Goal: Task Accomplishment & Management: Use online tool/utility

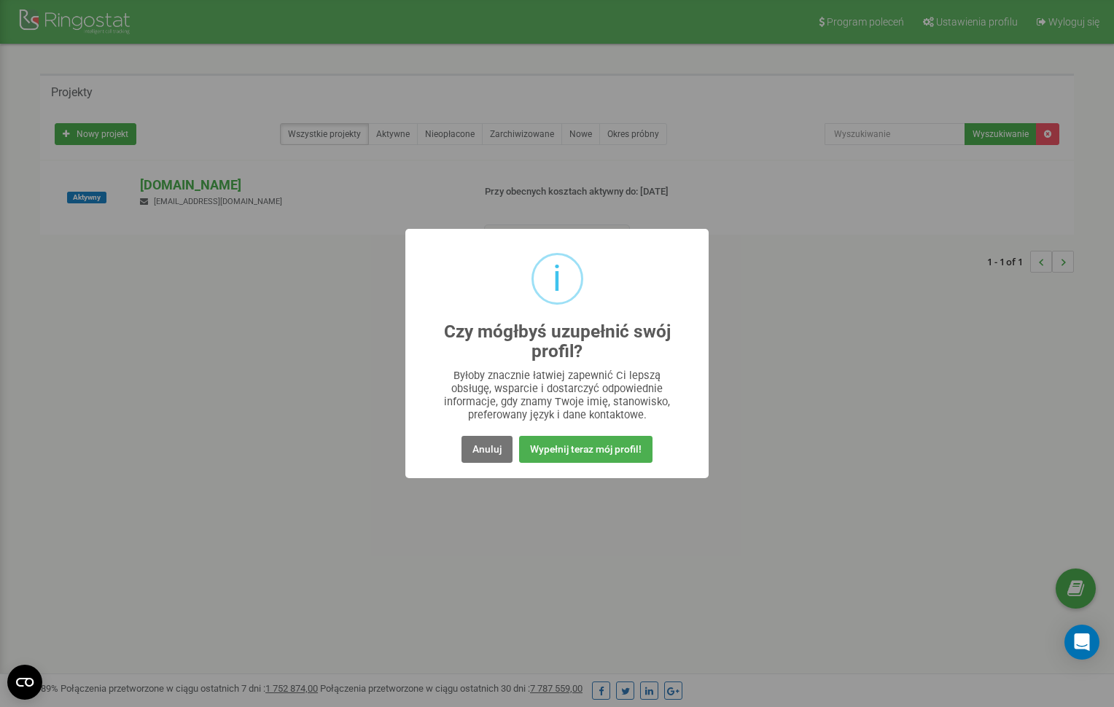
drag, startPoint x: 505, startPoint y: 457, endPoint x: 499, endPoint y: 450, distance: 8.9
click at [505, 457] on button "Anuluj" at bounding box center [487, 449] width 51 height 27
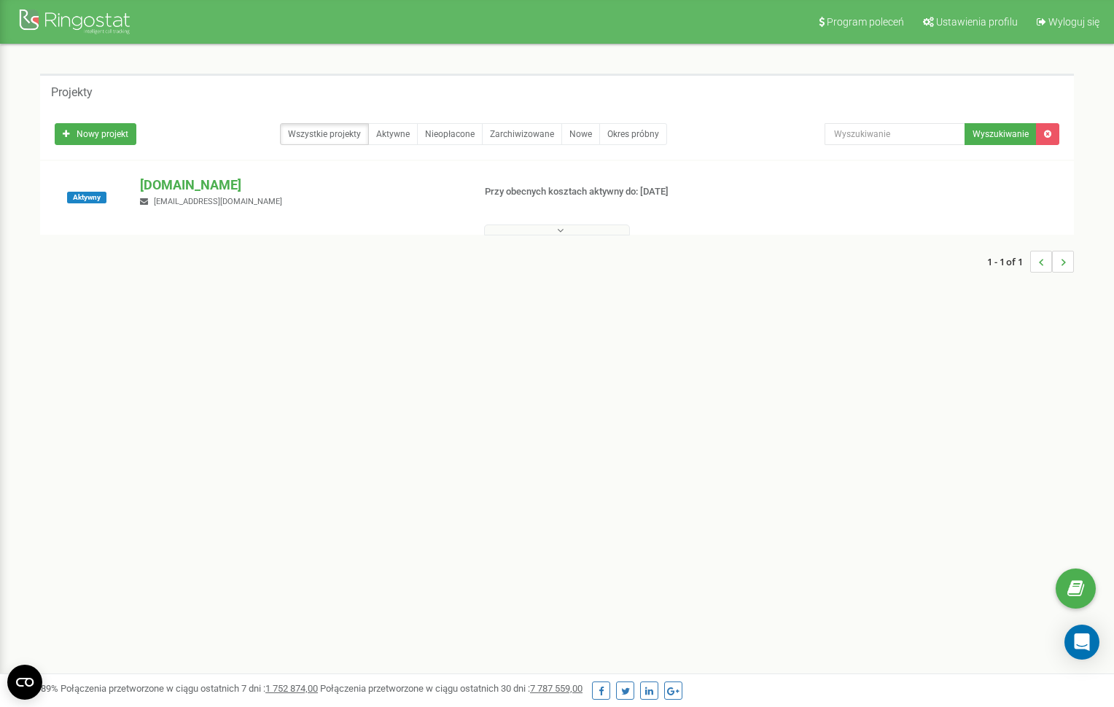
click at [596, 238] on div "1 - 1 of 1" at bounding box center [557, 261] width 1034 height 51
click at [602, 225] on button at bounding box center [557, 230] width 146 height 11
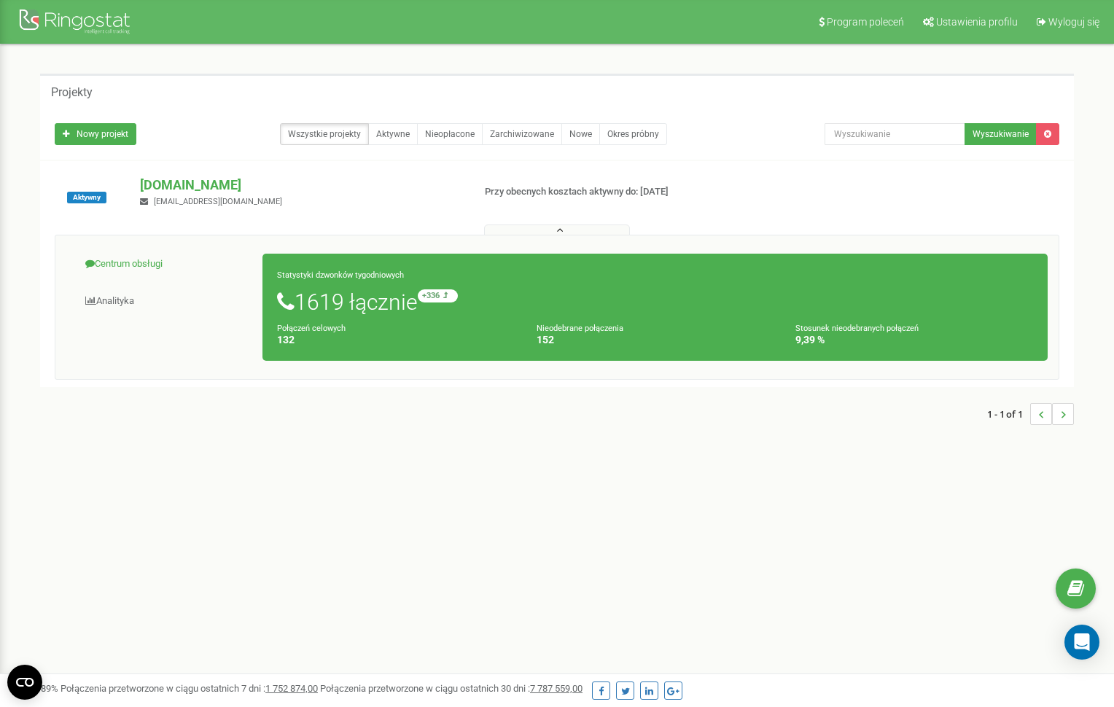
click at [161, 270] on link "Centrum obsługi" at bounding box center [164, 264] width 197 height 36
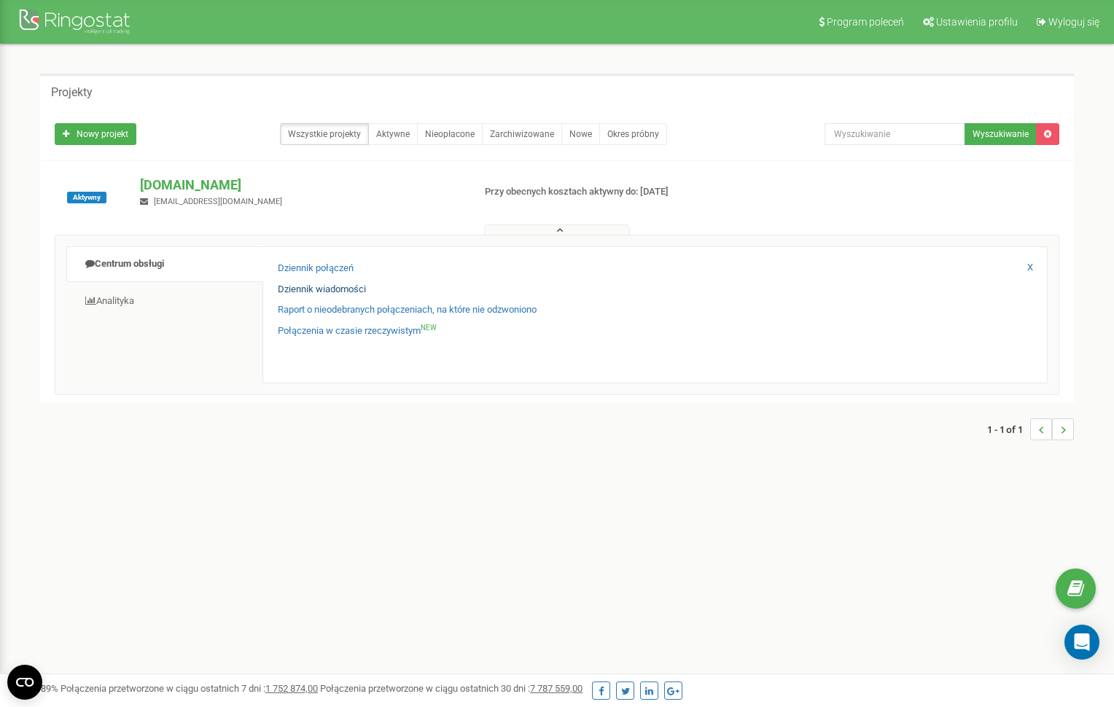
click at [333, 287] on link "Dziennik wiadomości" at bounding box center [322, 290] width 88 height 14
click at [314, 268] on link "Dziennik połączeń" at bounding box center [316, 269] width 76 height 14
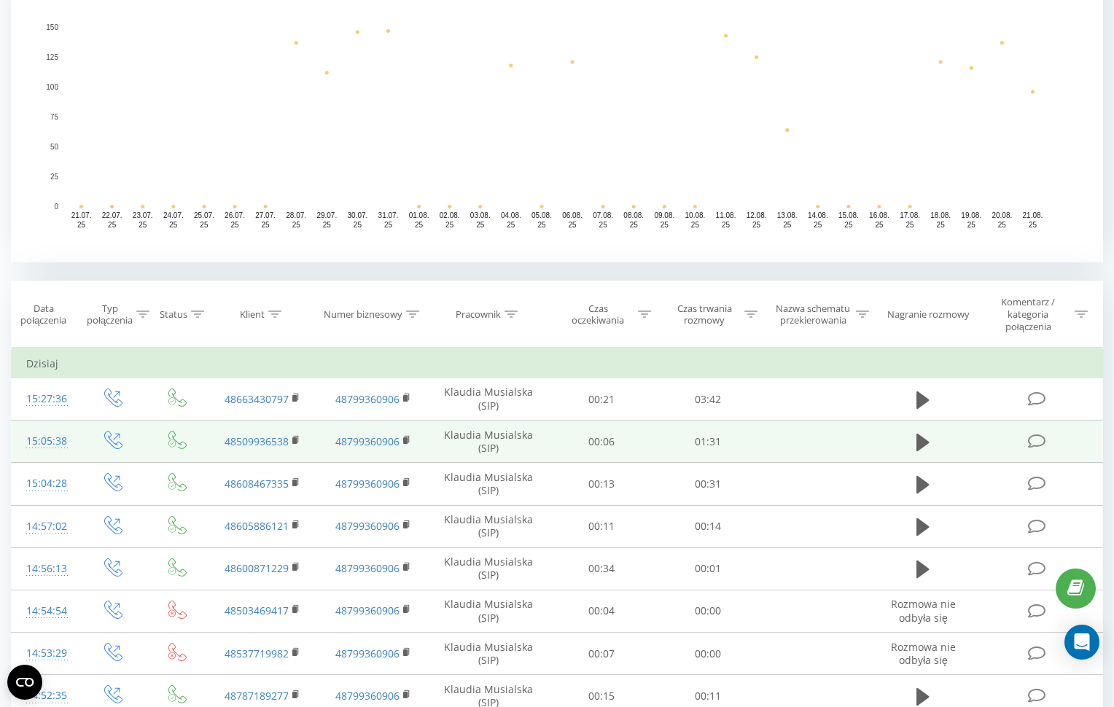
scroll to position [353, 0]
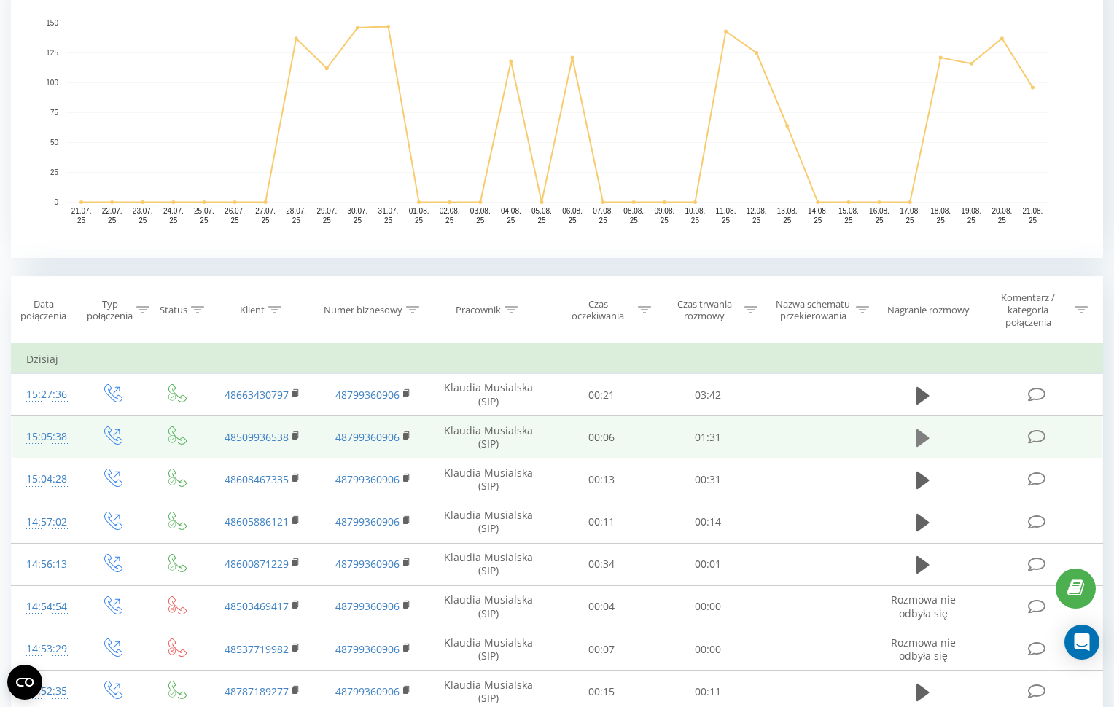
click at [922, 431] on icon at bounding box center [922, 437] width 13 height 17
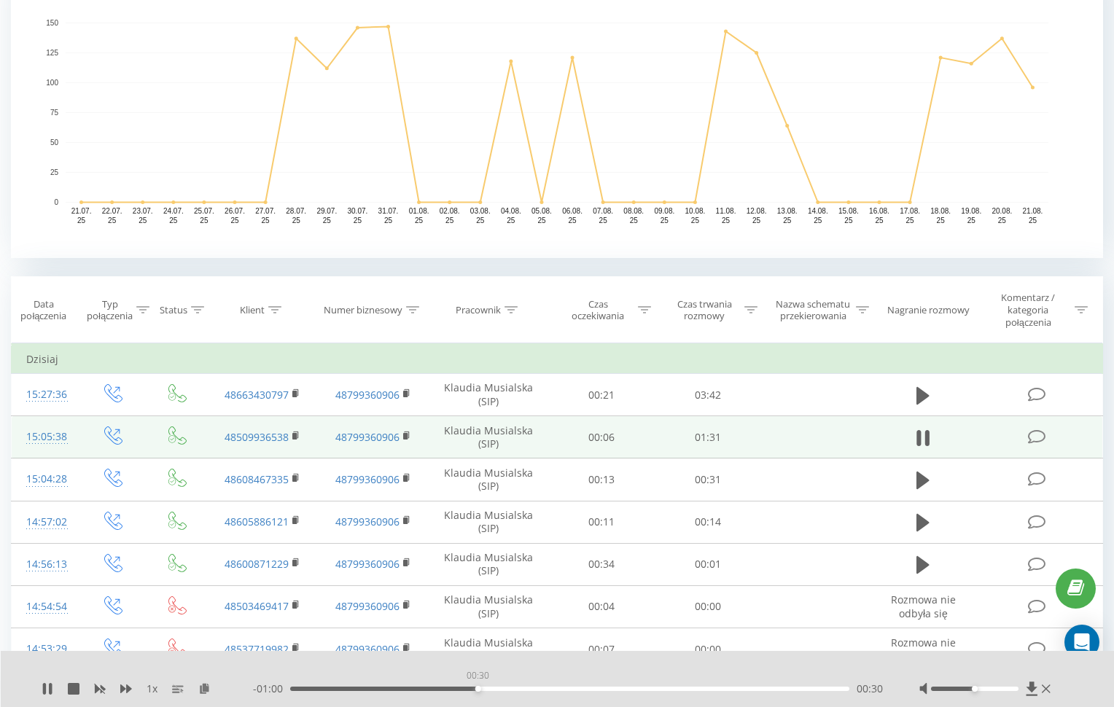
drag, startPoint x: 317, startPoint y: 690, endPoint x: 478, endPoint y: 690, distance: 160.4
click at [478, 690] on div "00:30" at bounding box center [478, 689] width 6 height 6
drag, startPoint x: 502, startPoint y: 690, endPoint x: 677, endPoint y: 690, distance: 175.0
click at [665, 690] on div "01:00" at bounding box center [662, 689] width 6 height 6
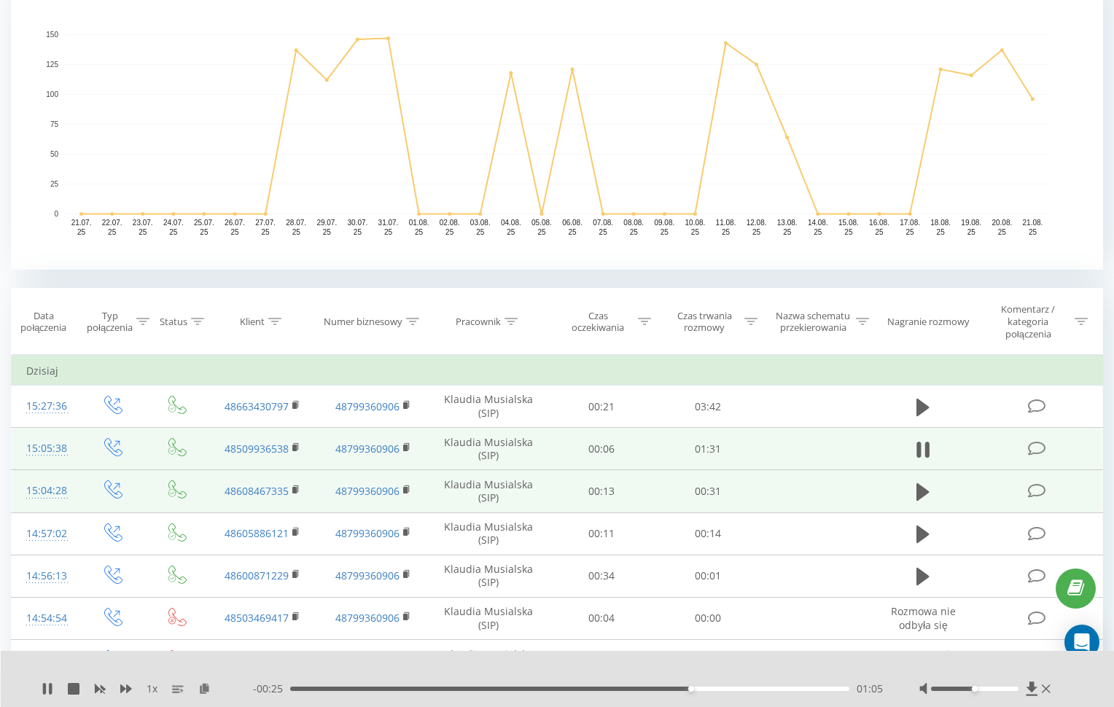
scroll to position [340, 0]
